Goal: Information Seeking & Learning: Learn about a topic

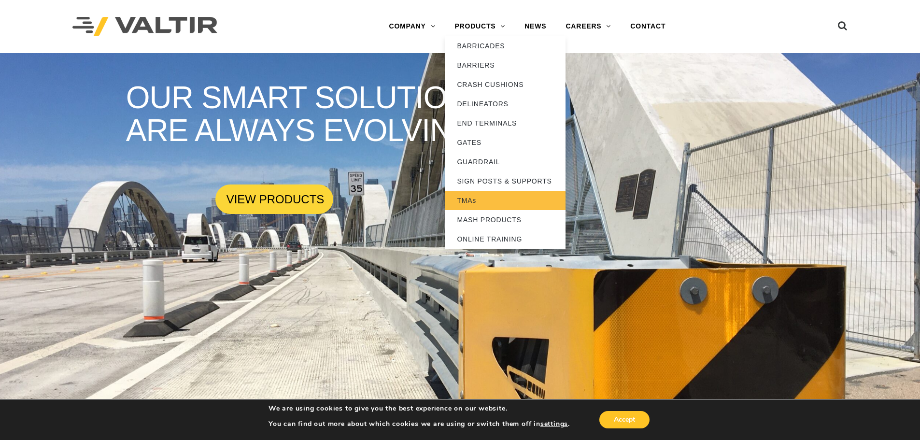
click at [474, 203] on link "TMAs" at bounding box center [505, 200] width 121 height 19
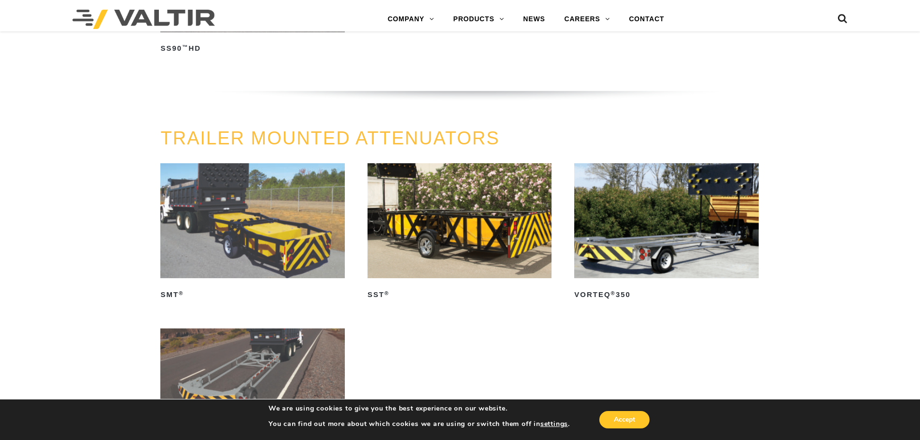
scroll to position [1062, 0]
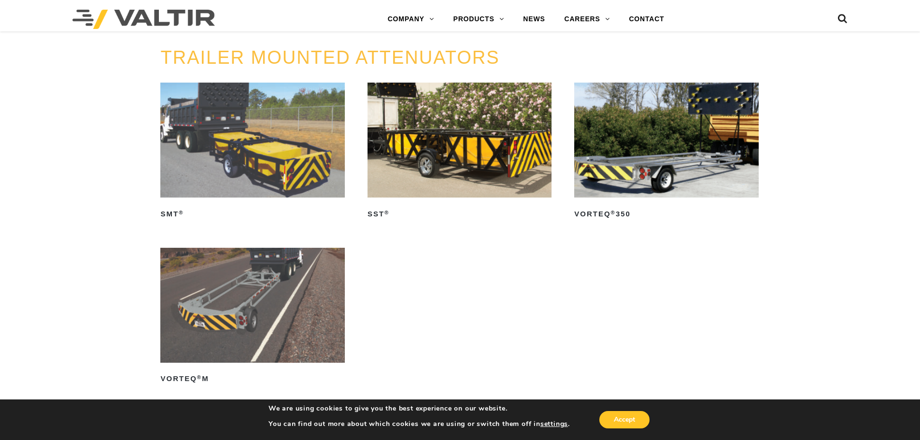
click at [663, 129] on img at bounding box center [666, 140] width 184 height 115
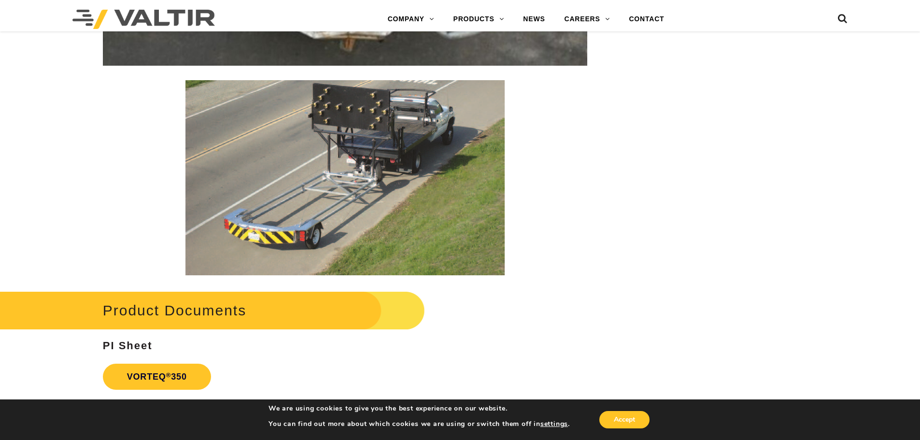
scroll to position [1786, 0]
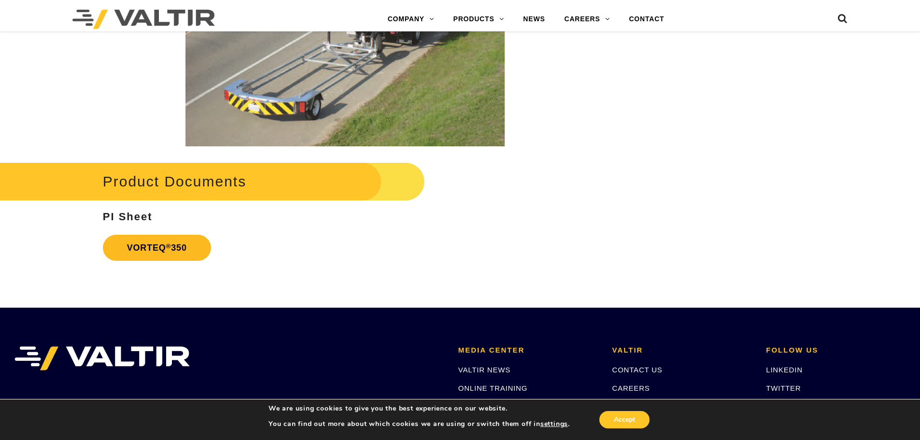
click at [159, 245] on link "VORTEQ ® 350" at bounding box center [157, 248] width 108 height 26
